Goal: Transaction & Acquisition: Purchase product/service

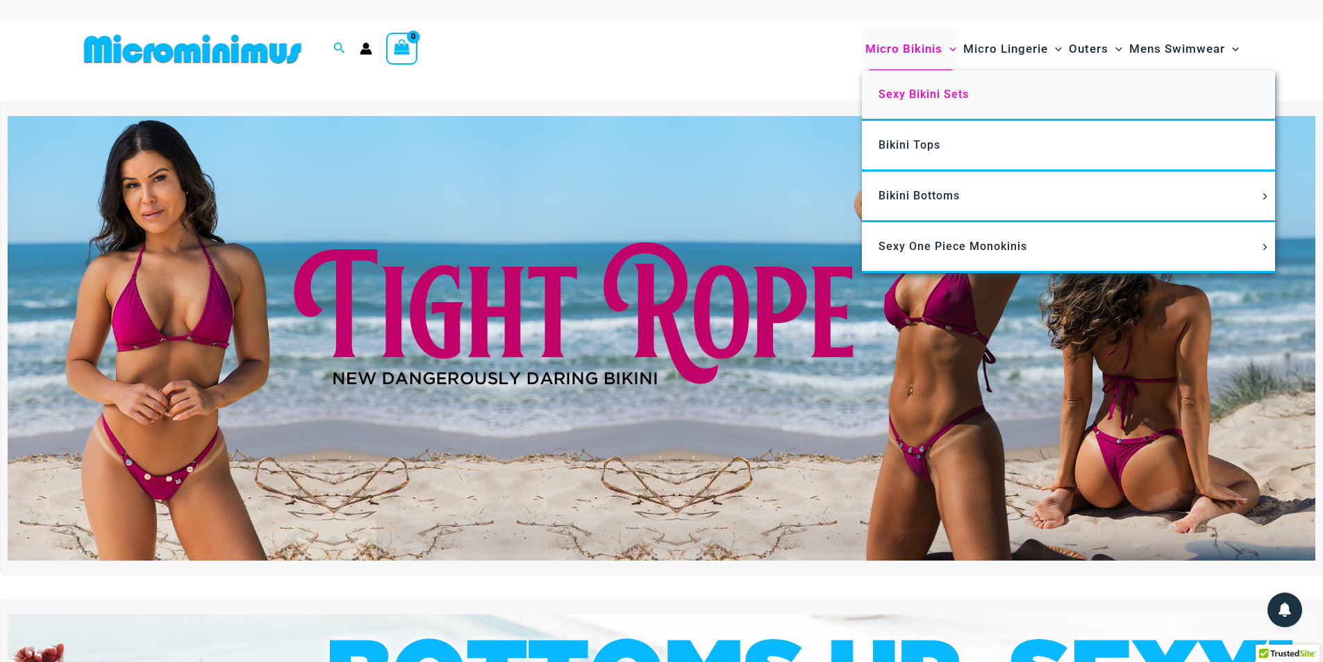
click at [903, 91] on span "Sexy Bikini Sets" at bounding box center [924, 94] width 90 height 13
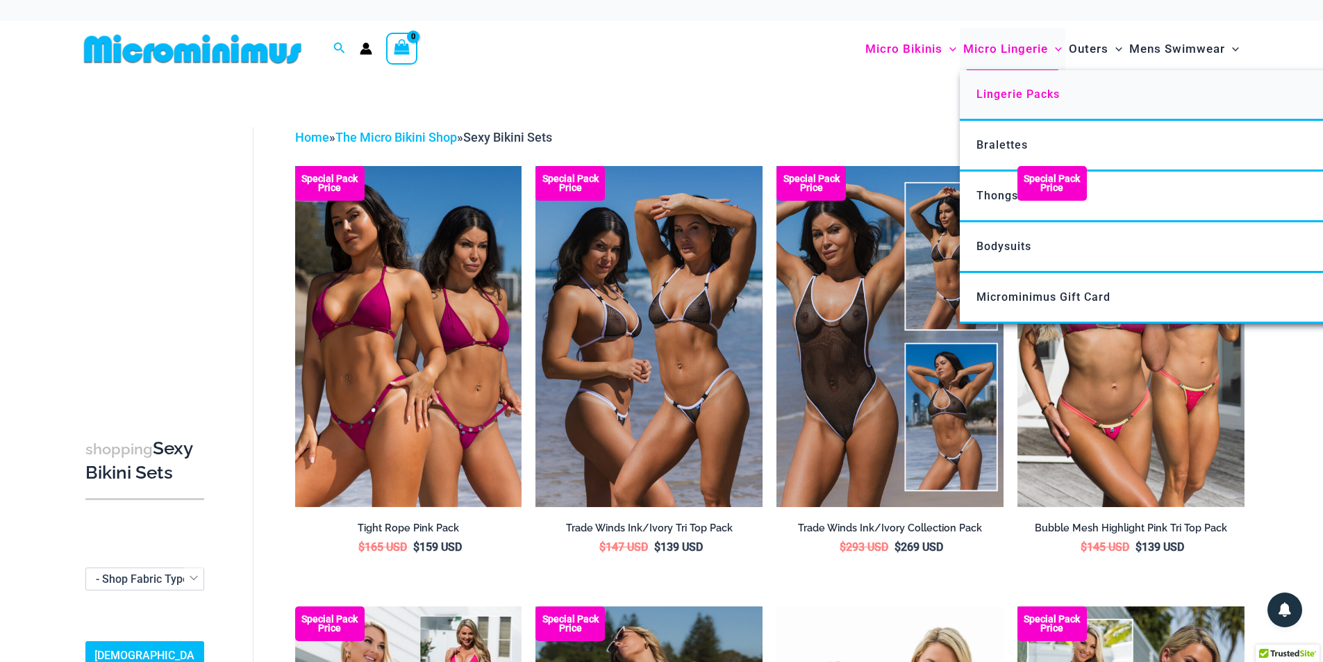
click at [997, 94] on span "Lingerie Packs" at bounding box center [1018, 94] width 83 height 13
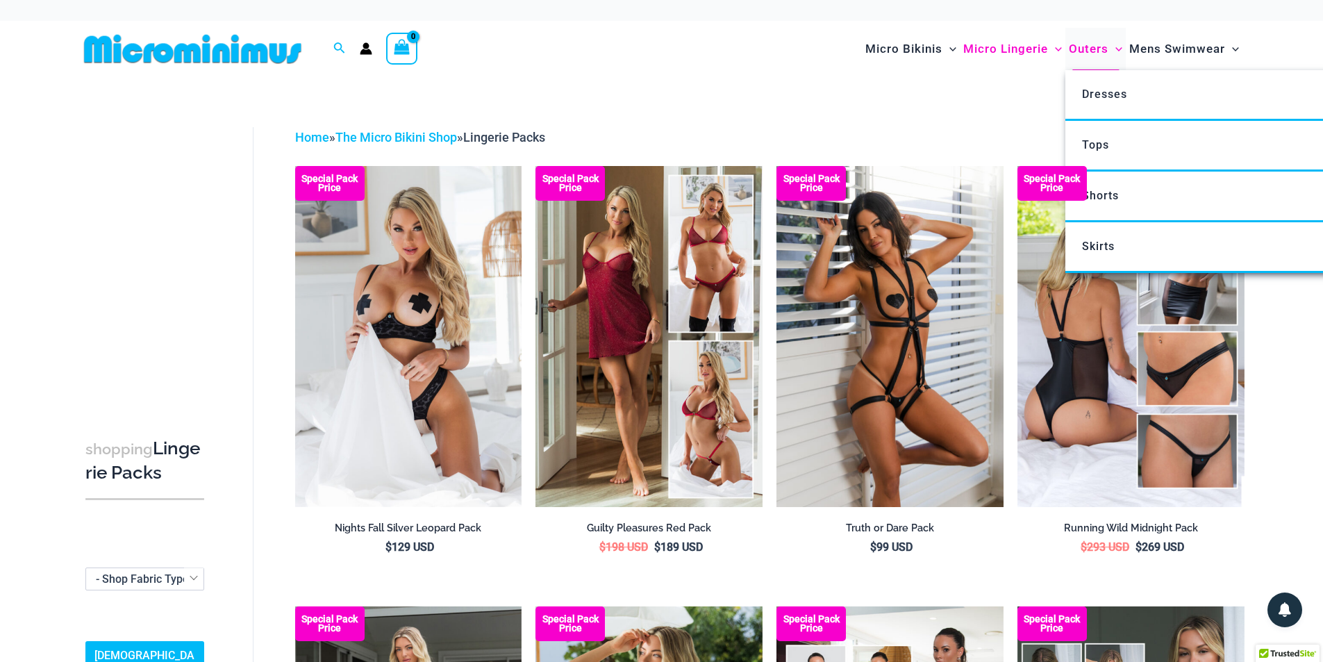
click at [1088, 51] on span "Outers" at bounding box center [1089, 48] width 40 height 35
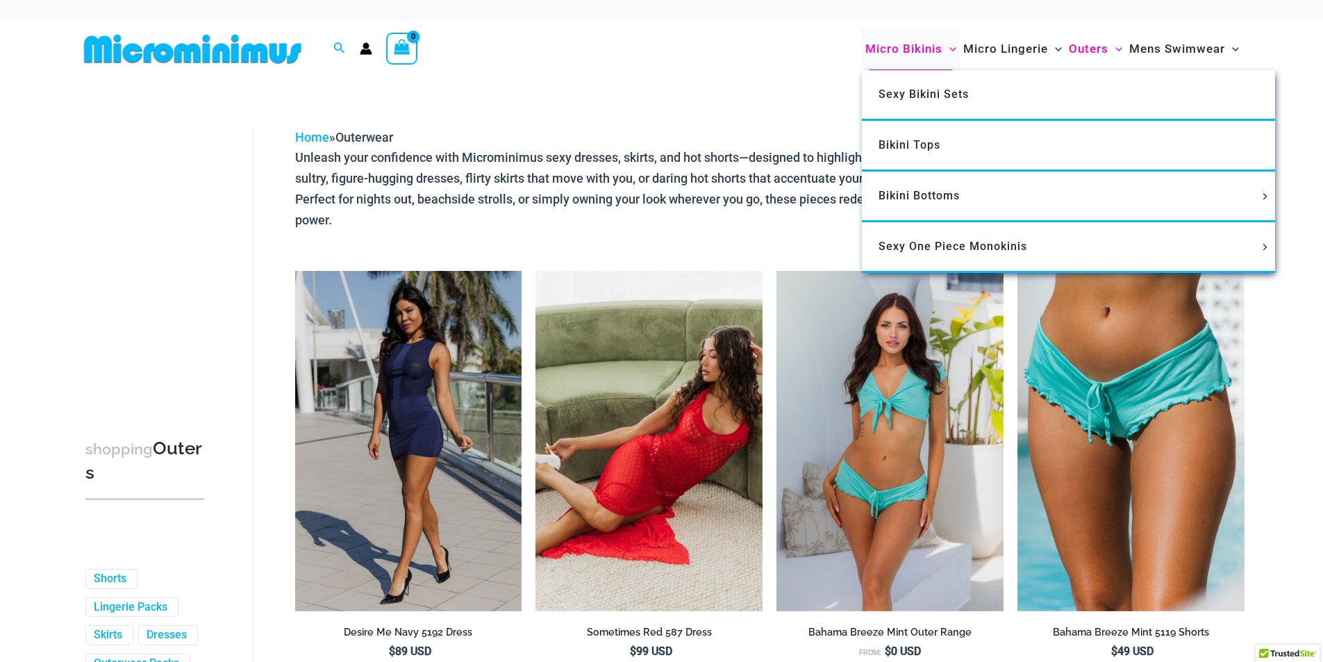
click at [890, 45] on span "Micro Bikinis" at bounding box center [903, 48] width 77 height 35
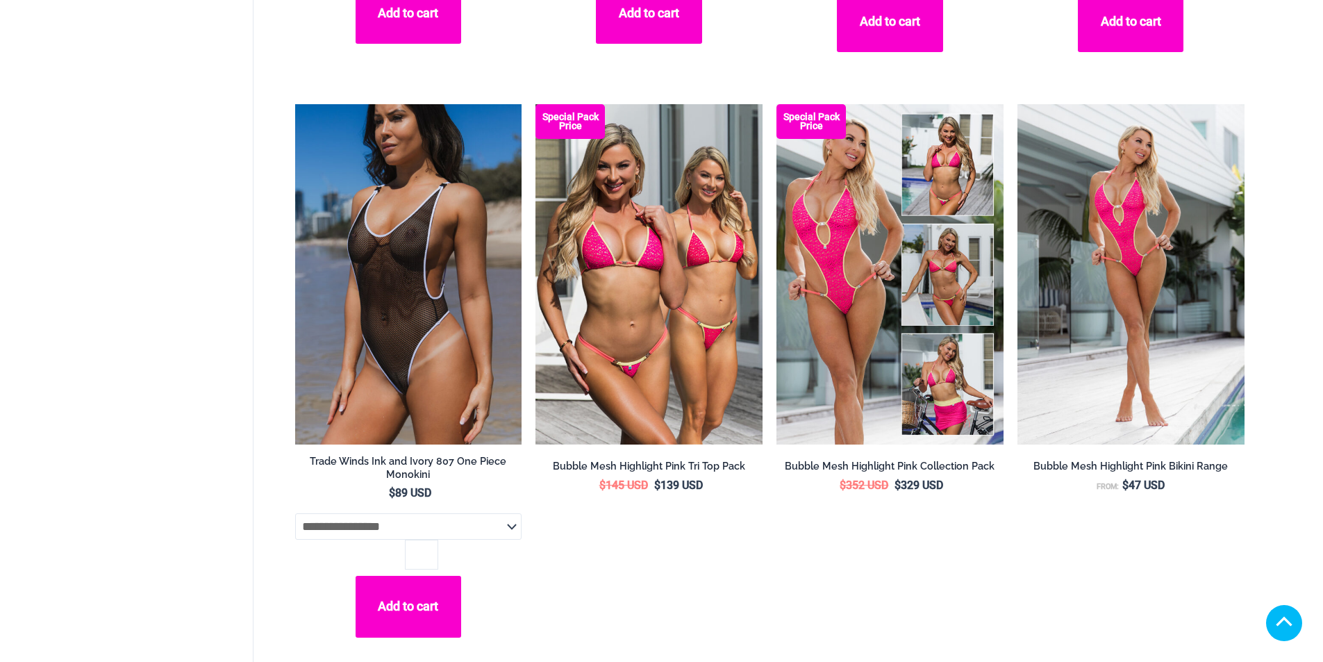
scroll to position [1202, 0]
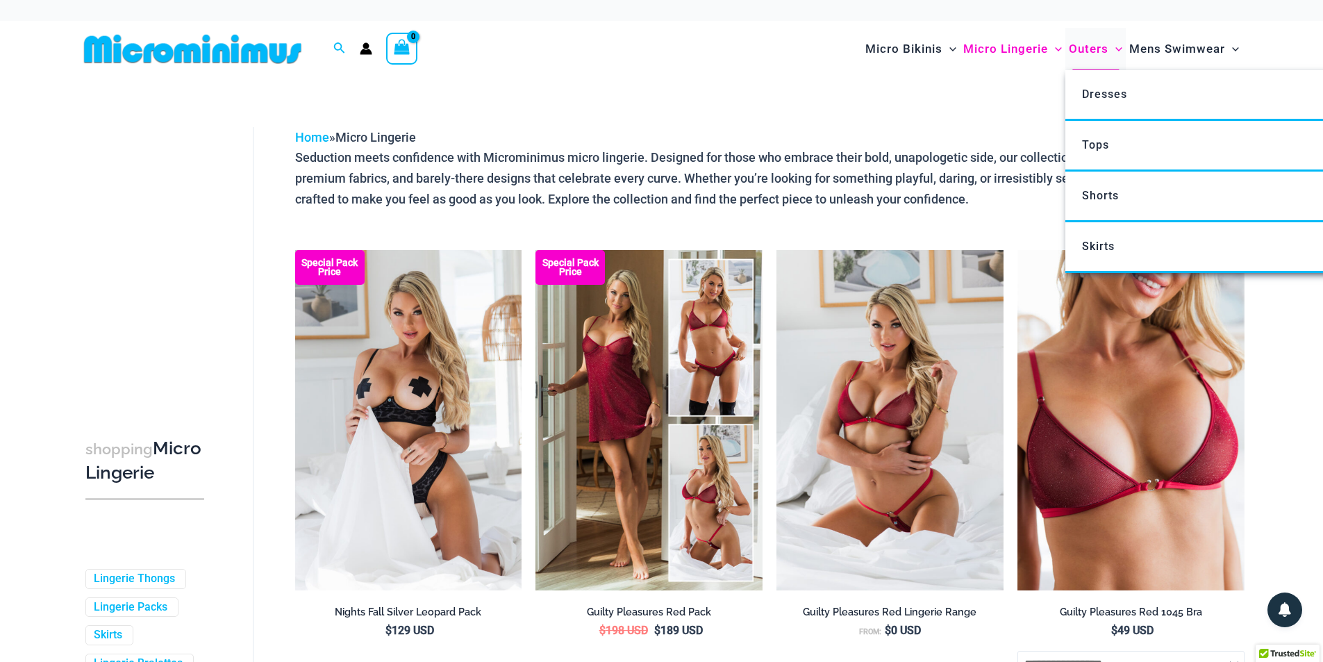
click at [1085, 49] on span "Outers" at bounding box center [1089, 48] width 40 height 35
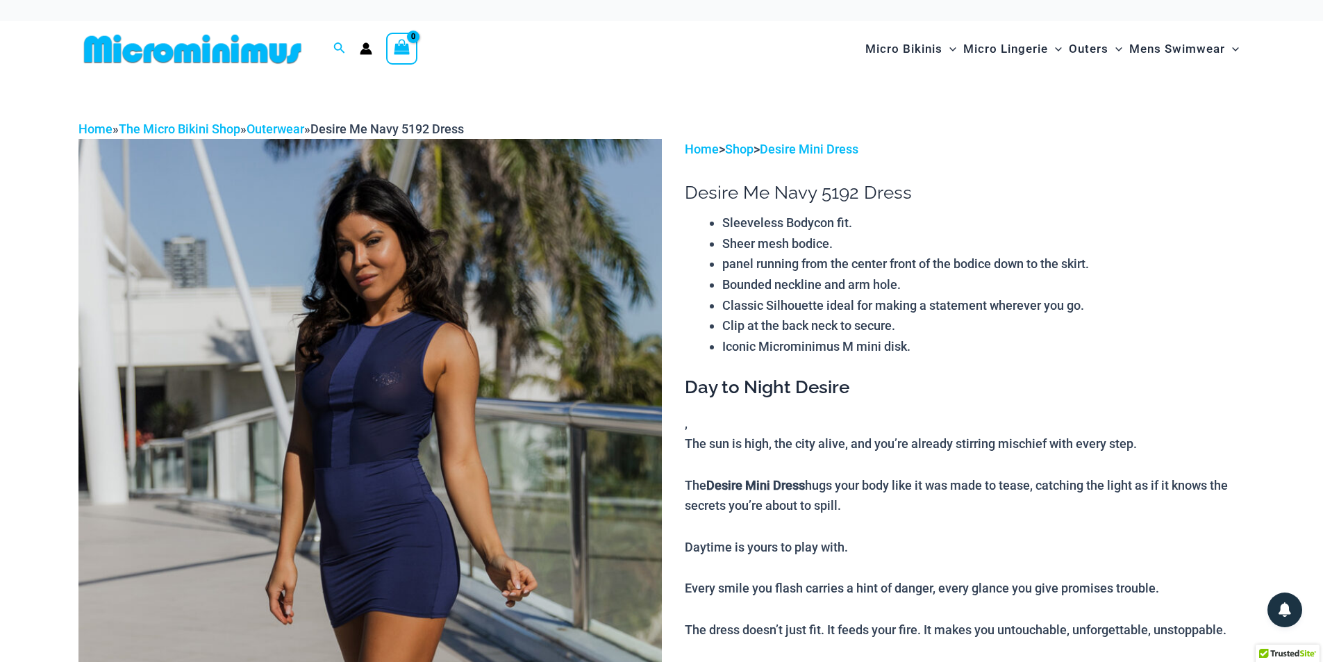
click at [315, 320] on img at bounding box center [369, 576] width 583 height 875
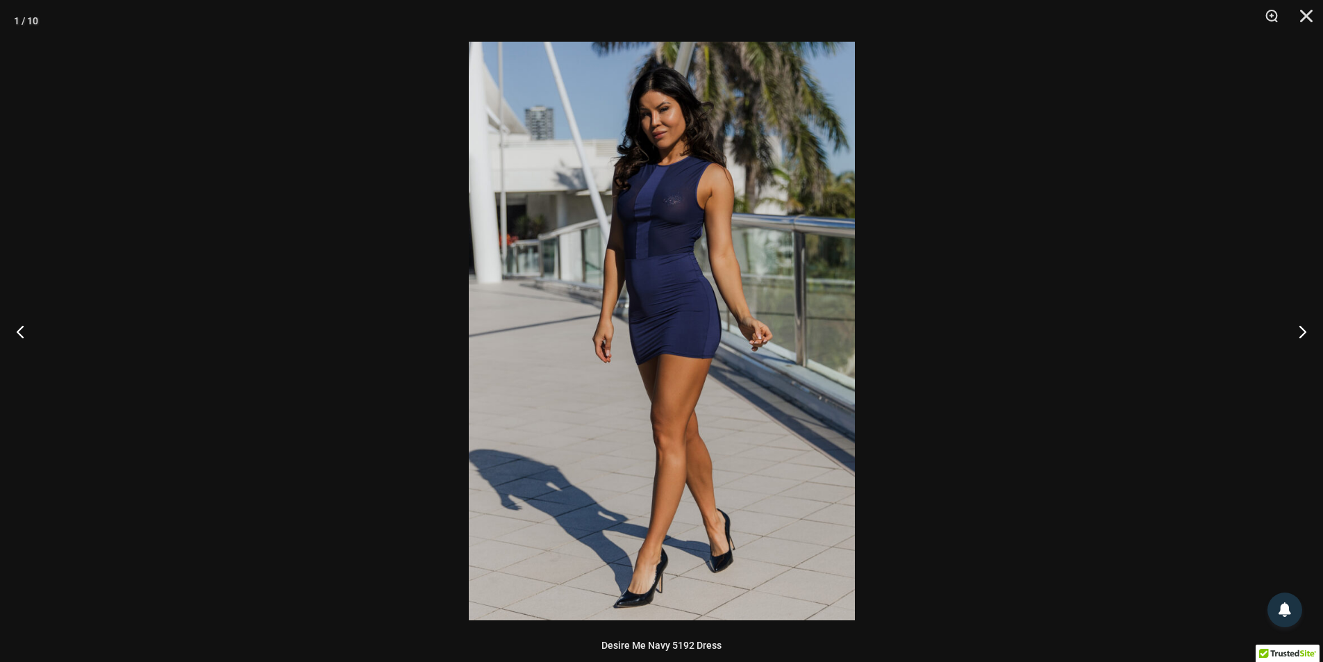
click at [785, 224] on img at bounding box center [662, 331] width 386 height 579
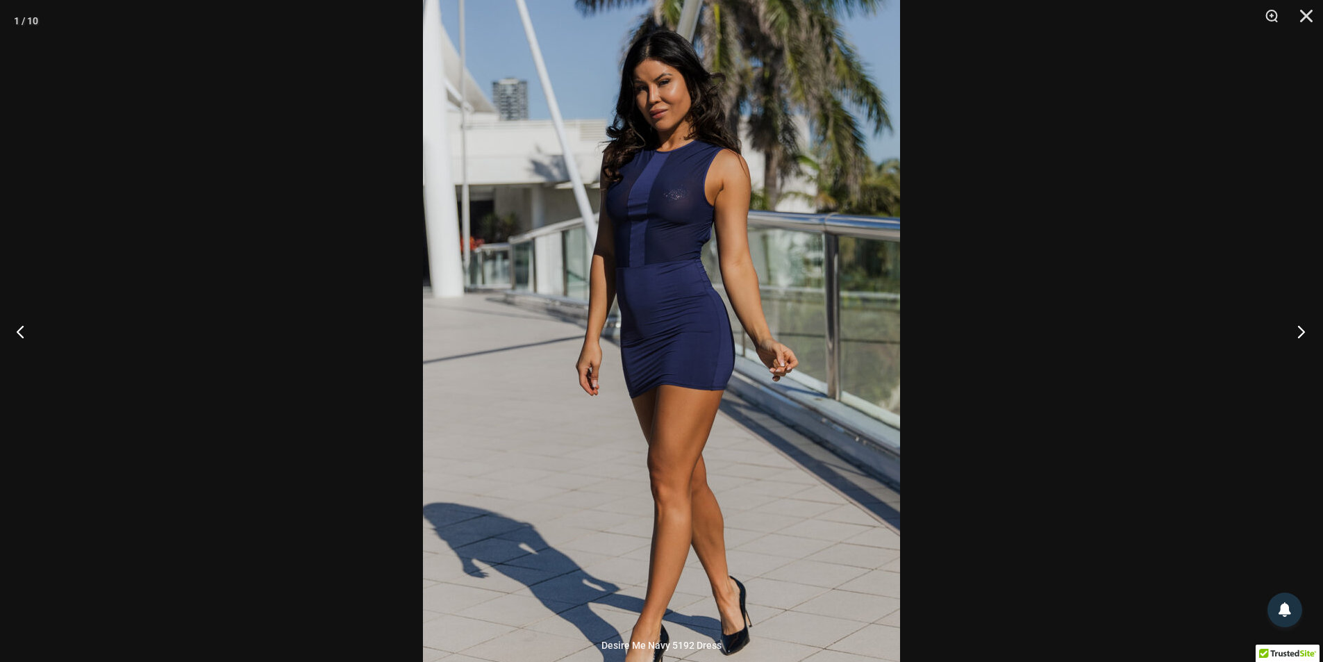
click at [1298, 332] on button "Next" at bounding box center [1297, 331] width 52 height 69
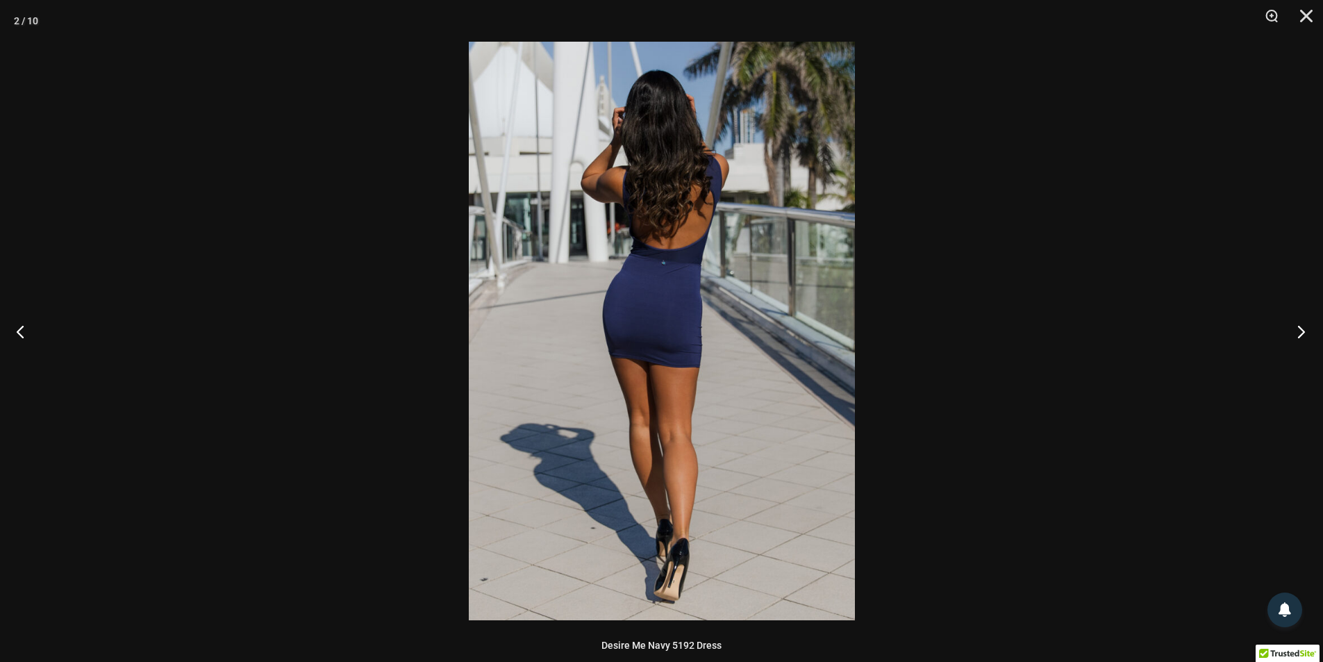
click at [1298, 331] on button "Next" at bounding box center [1297, 331] width 52 height 69
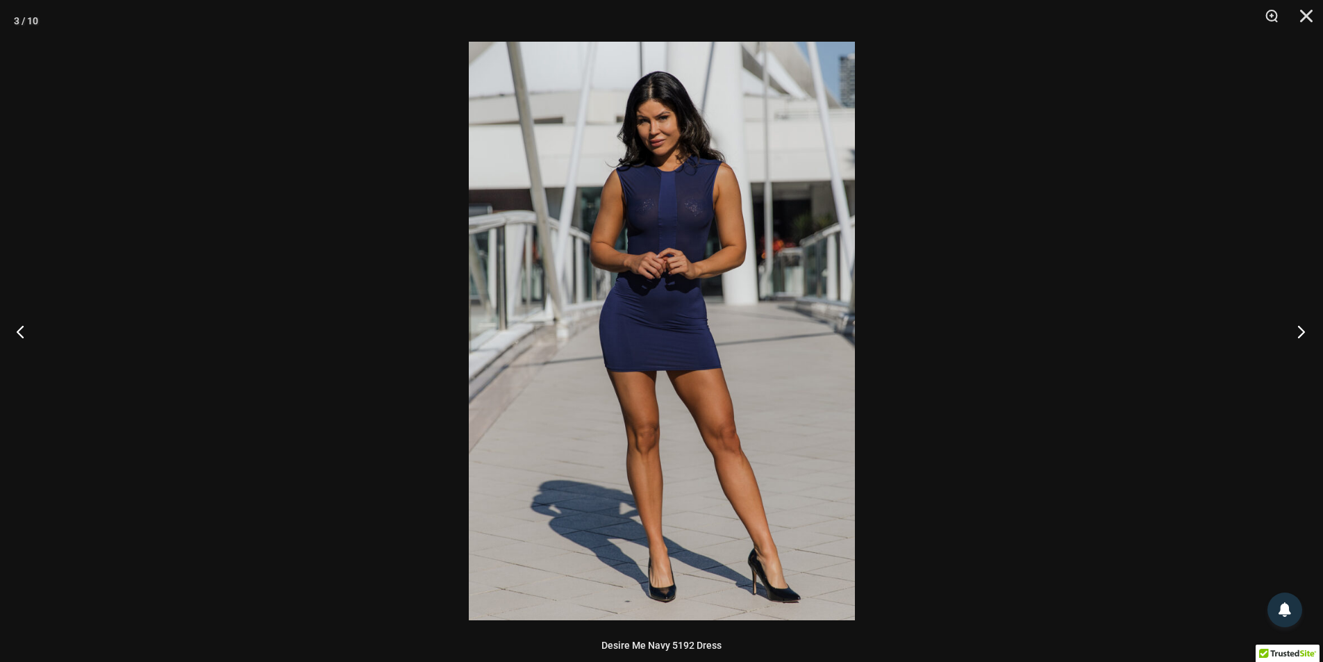
click at [1298, 331] on button "Next" at bounding box center [1297, 331] width 52 height 69
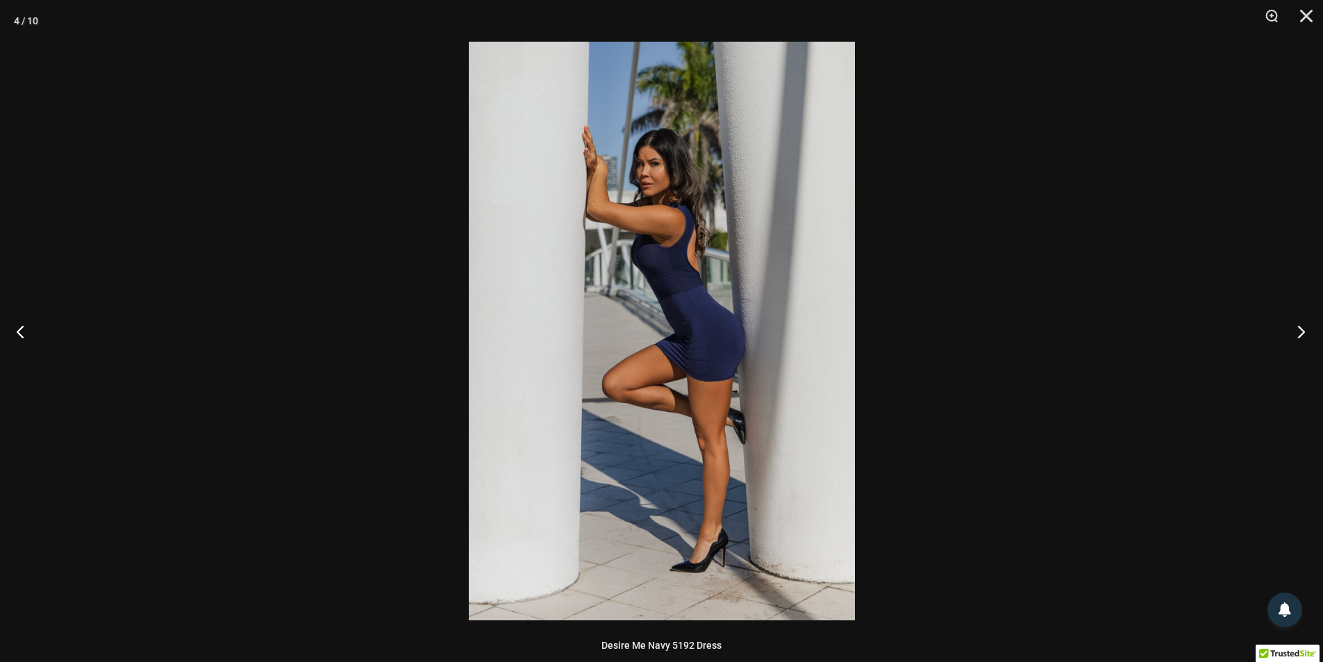
click at [1298, 332] on button "Next" at bounding box center [1297, 331] width 52 height 69
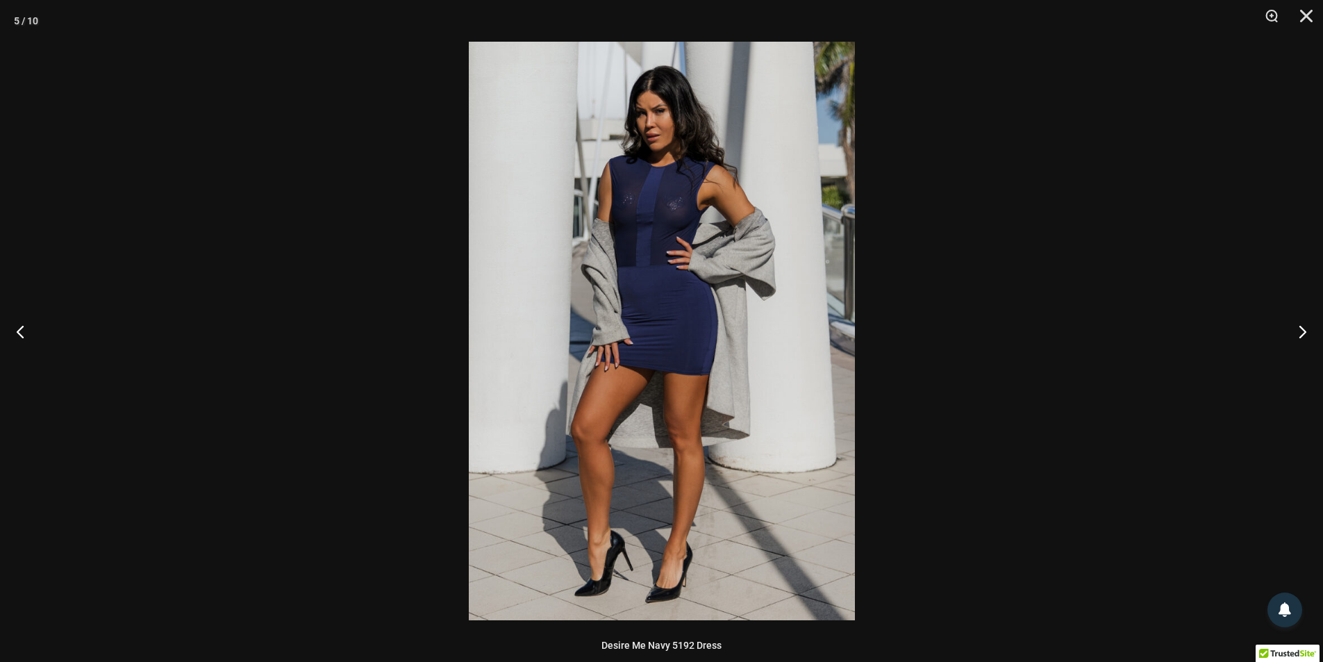
click at [727, 224] on img at bounding box center [662, 331] width 386 height 579
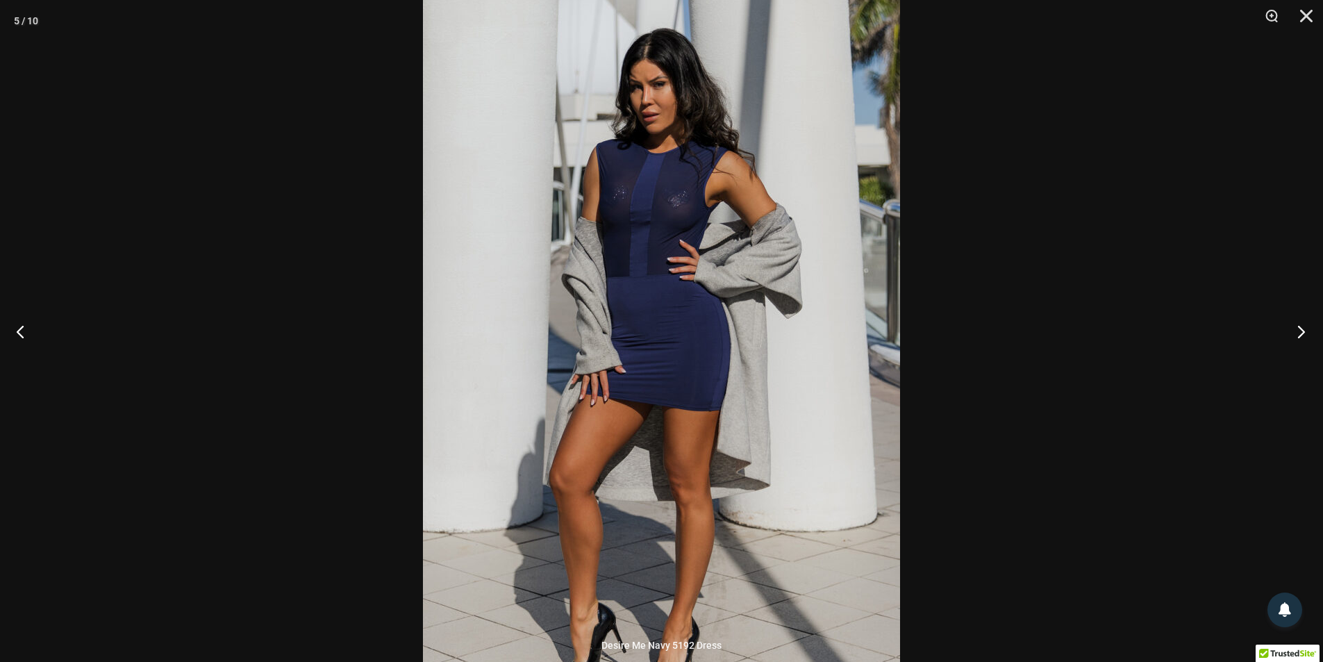
click at [1300, 333] on button "Next" at bounding box center [1297, 331] width 52 height 69
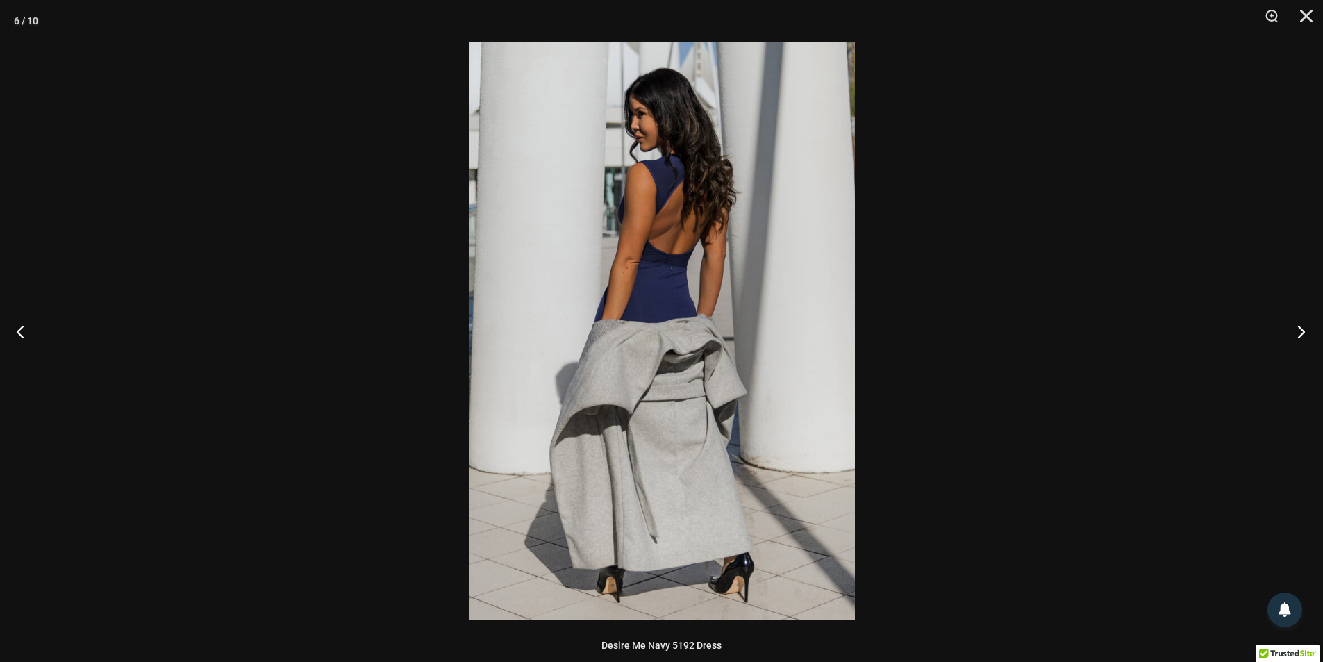
click at [1300, 332] on button "Next" at bounding box center [1297, 331] width 52 height 69
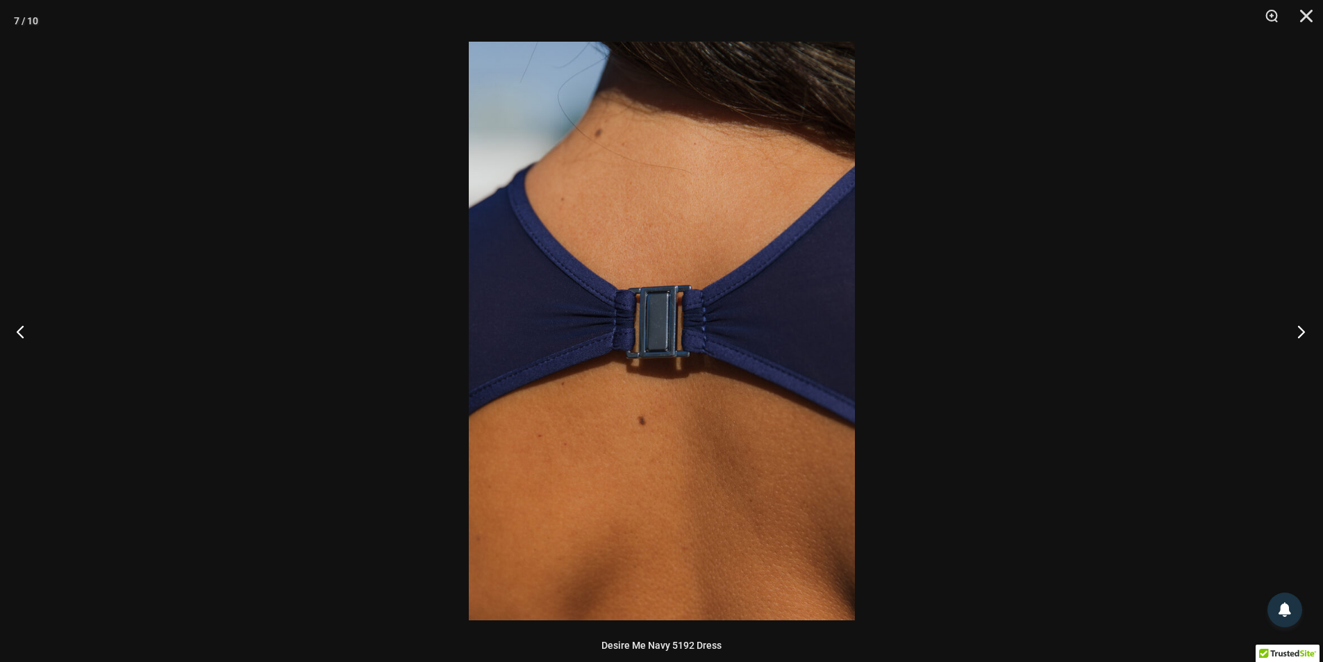
click at [1300, 332] on button "Next" at bounding box center [1297, 331] width 52 height 69
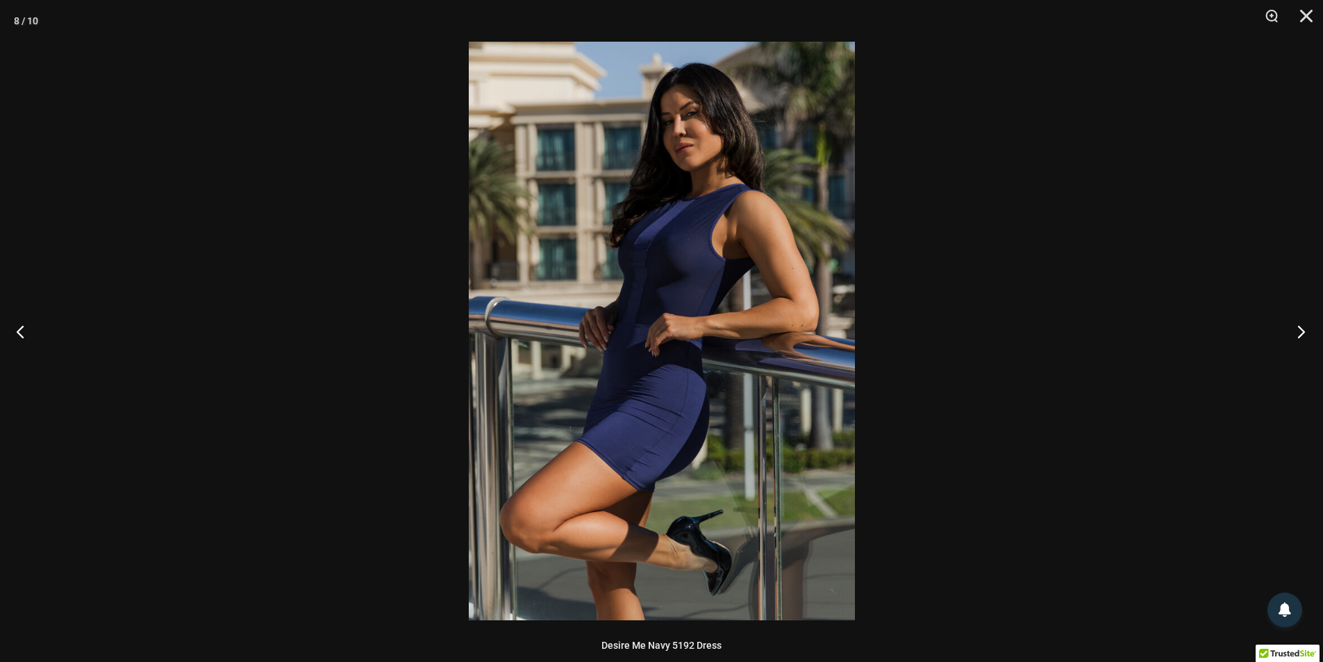
click at [1300, 331] on button "Next" at bounding box center [1297, 331] width 52 height 69
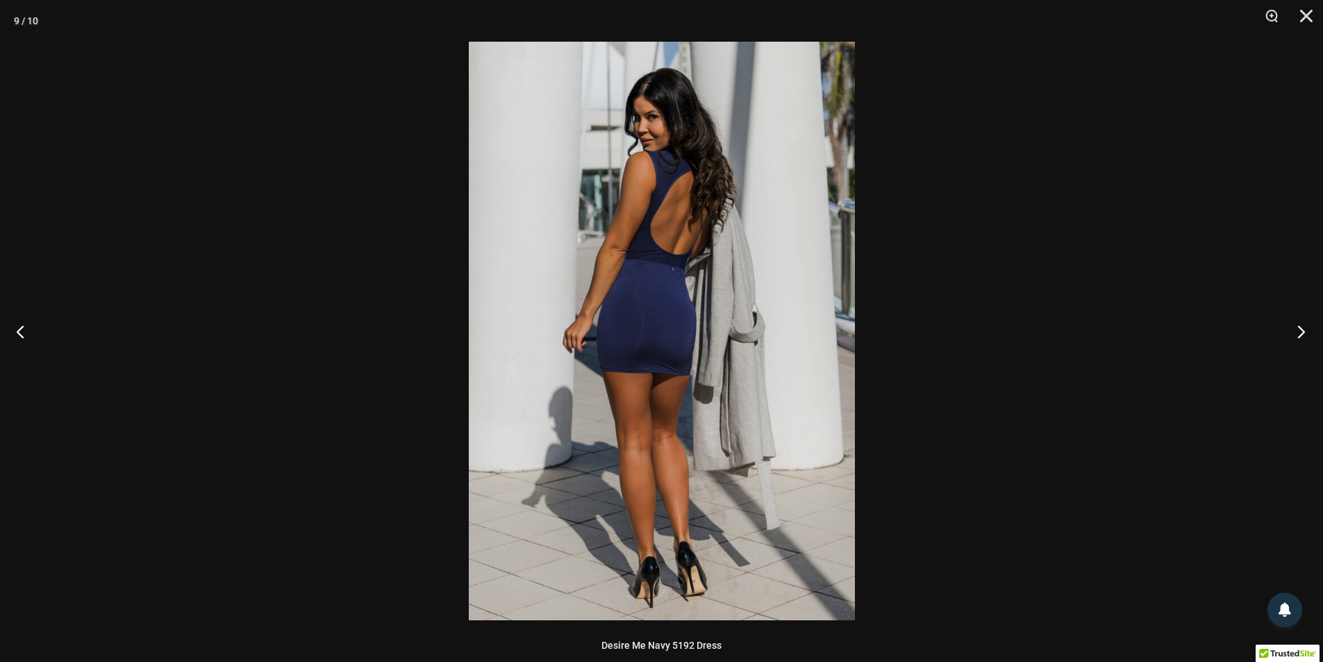
click at [1300, 331] on button "Next" at bounding box center [1297, 331] width 52 height 69
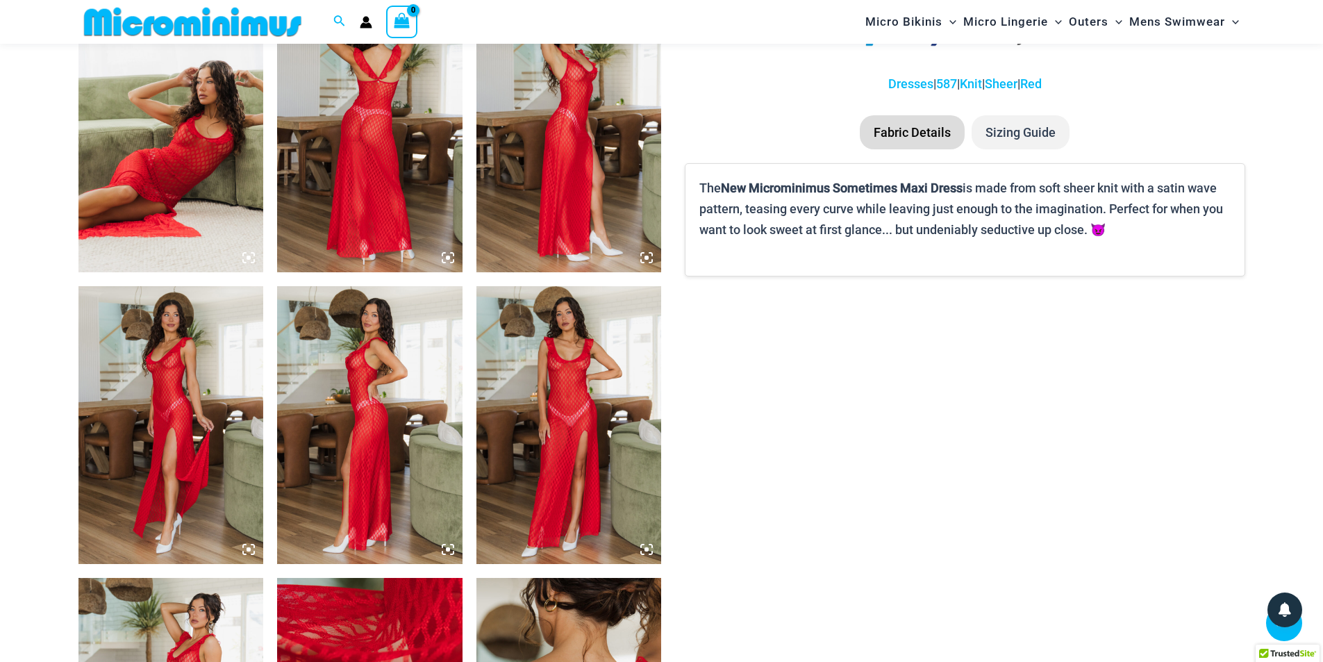
scroll to position [1168, 0]
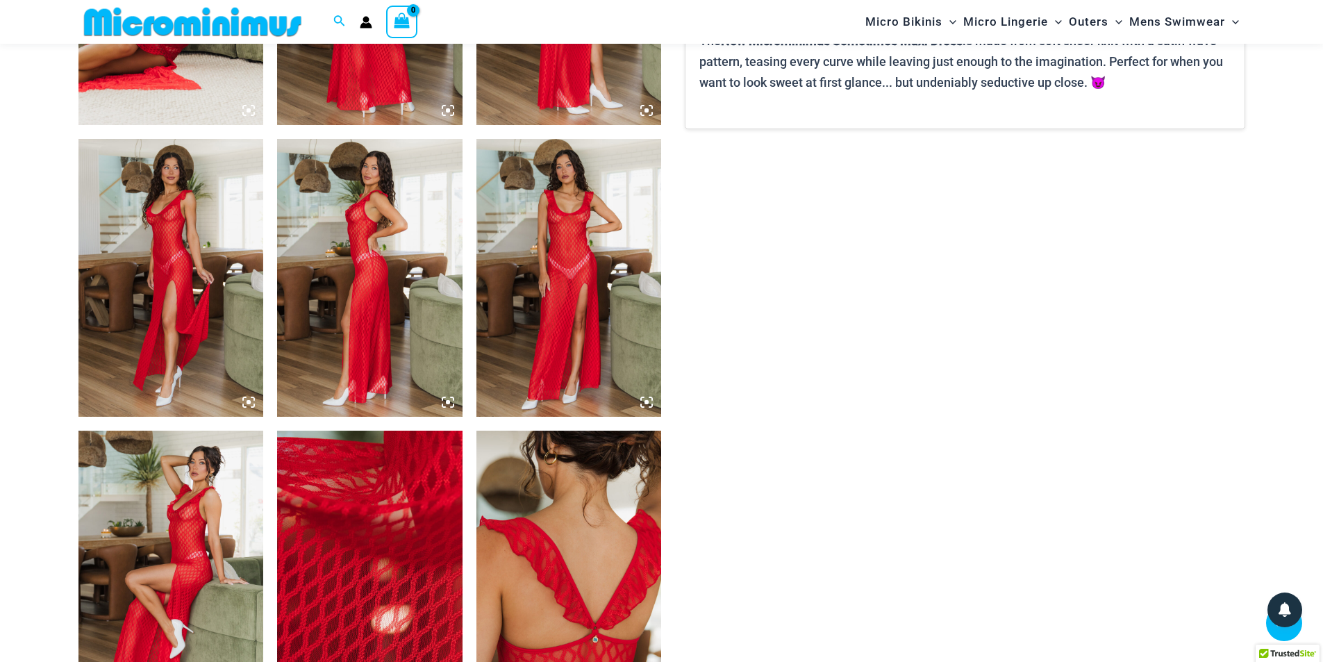
click at [608, 264] on img at bounding box center [569, 278] width 185 height 278
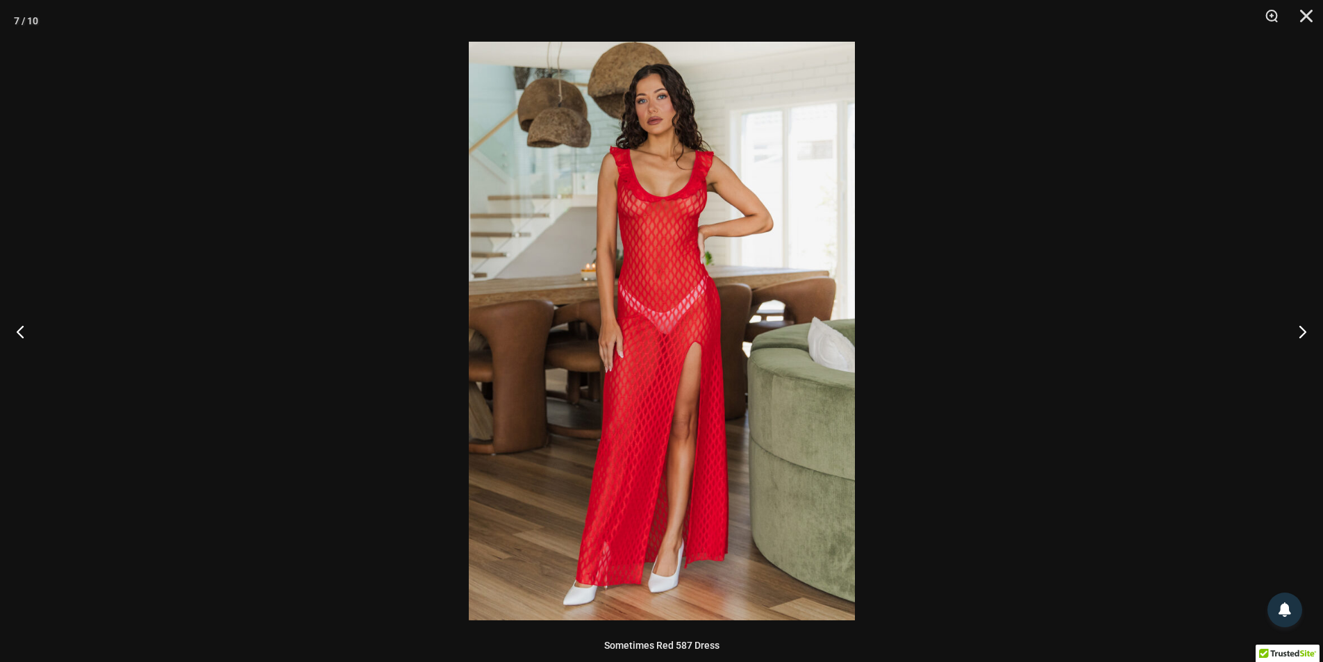
click at [649, 188] on img at bounding box center [662, 331] width 386 height 579
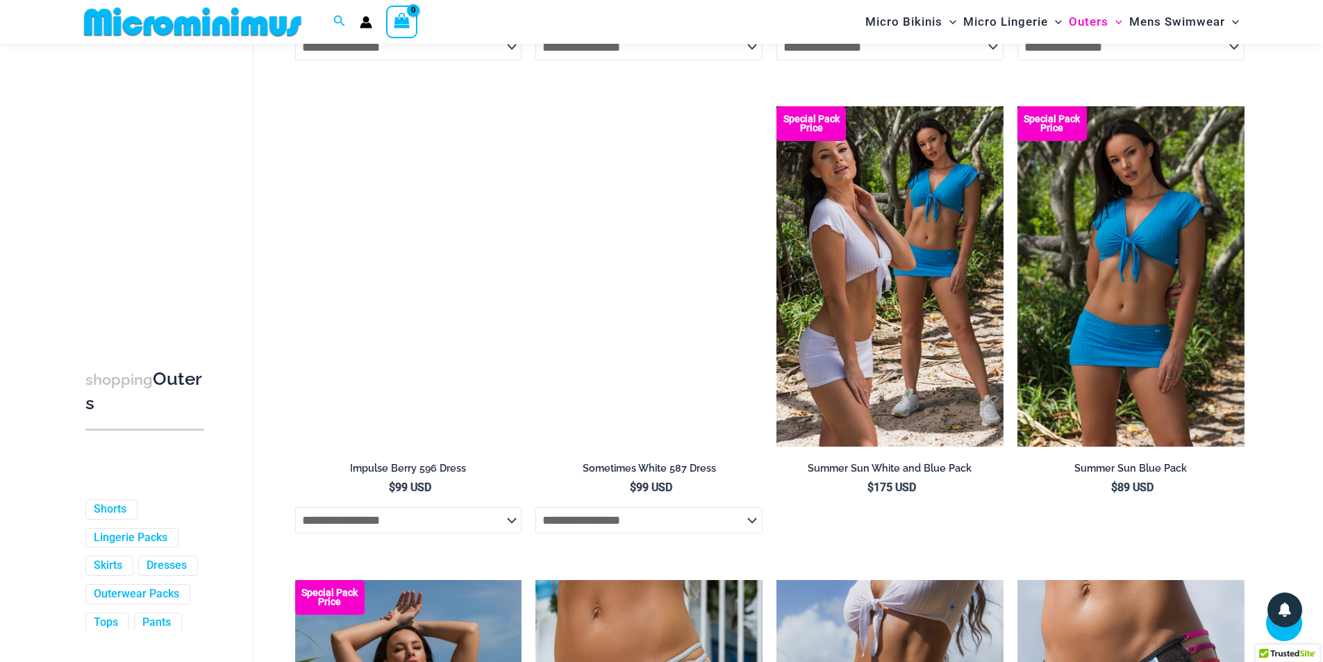
scroll to position [2766, 0]
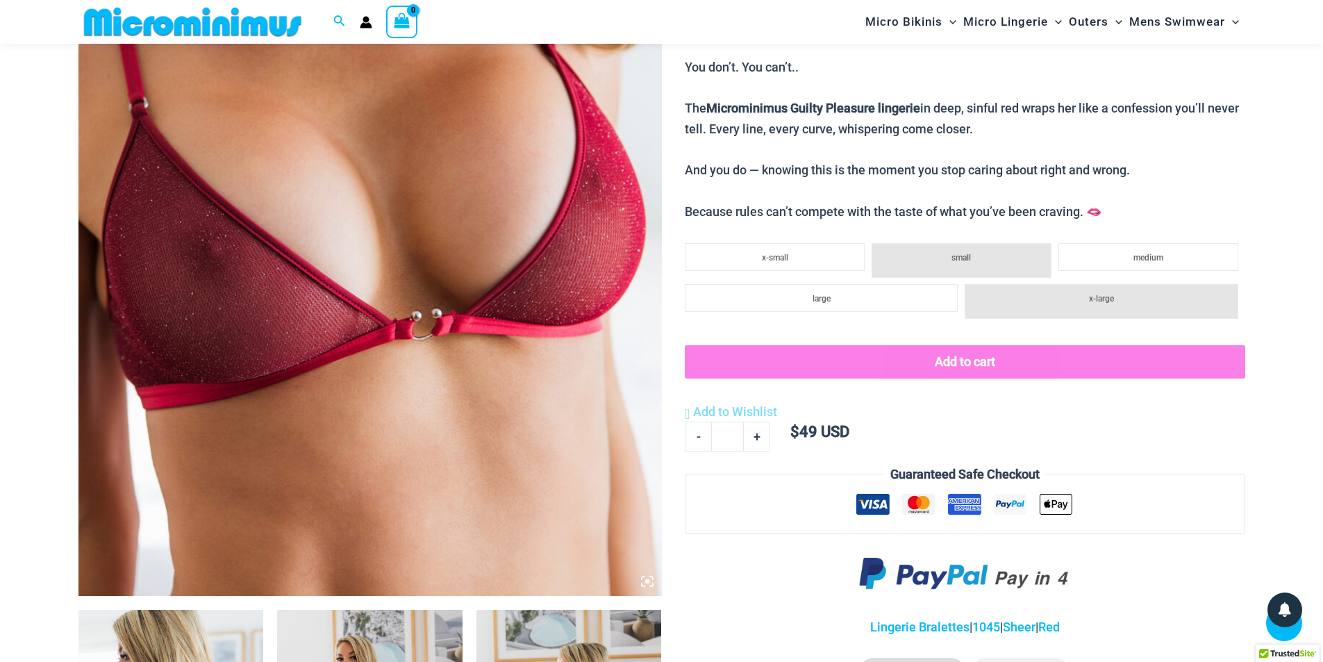
scroll to position [404, 0]
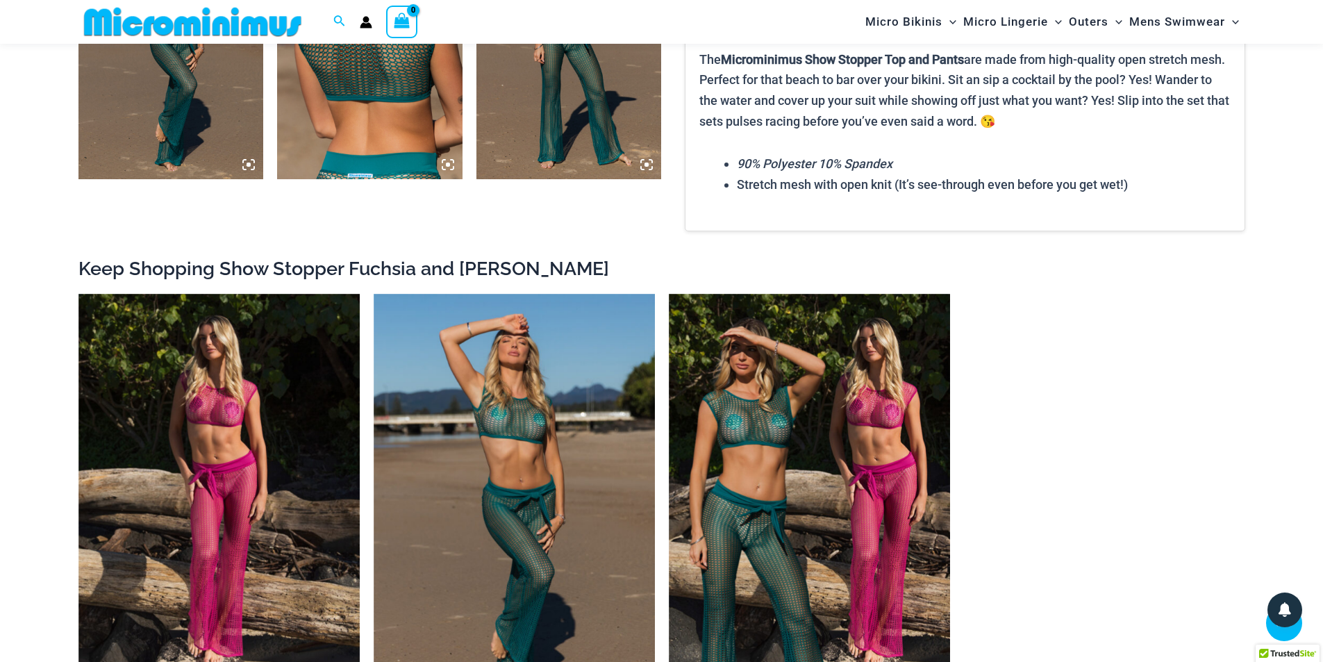
scroll to position [2002, 0]
